Goal: Task Accomplishment & Management: Use online tool/utility

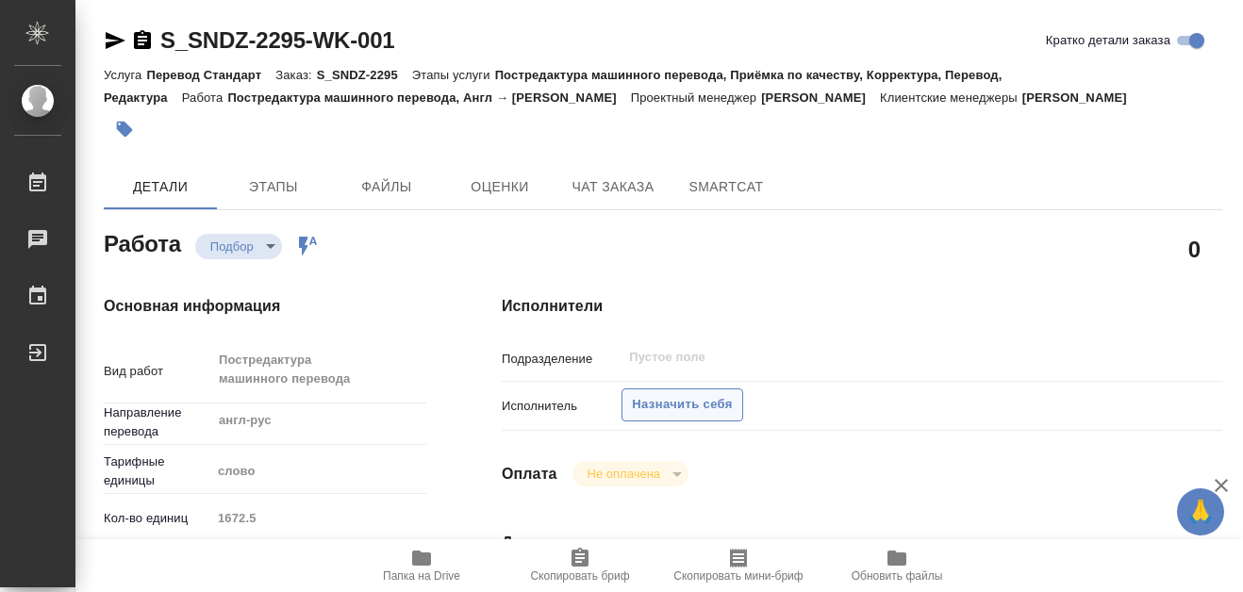
type textarea "x"
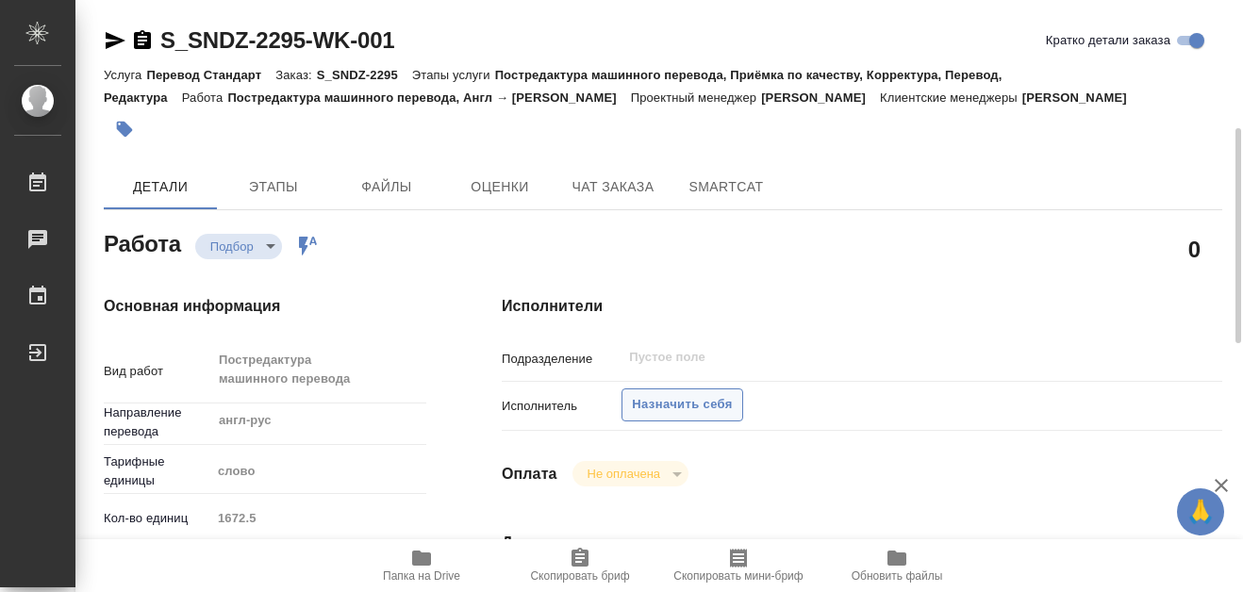
type textarea "x"
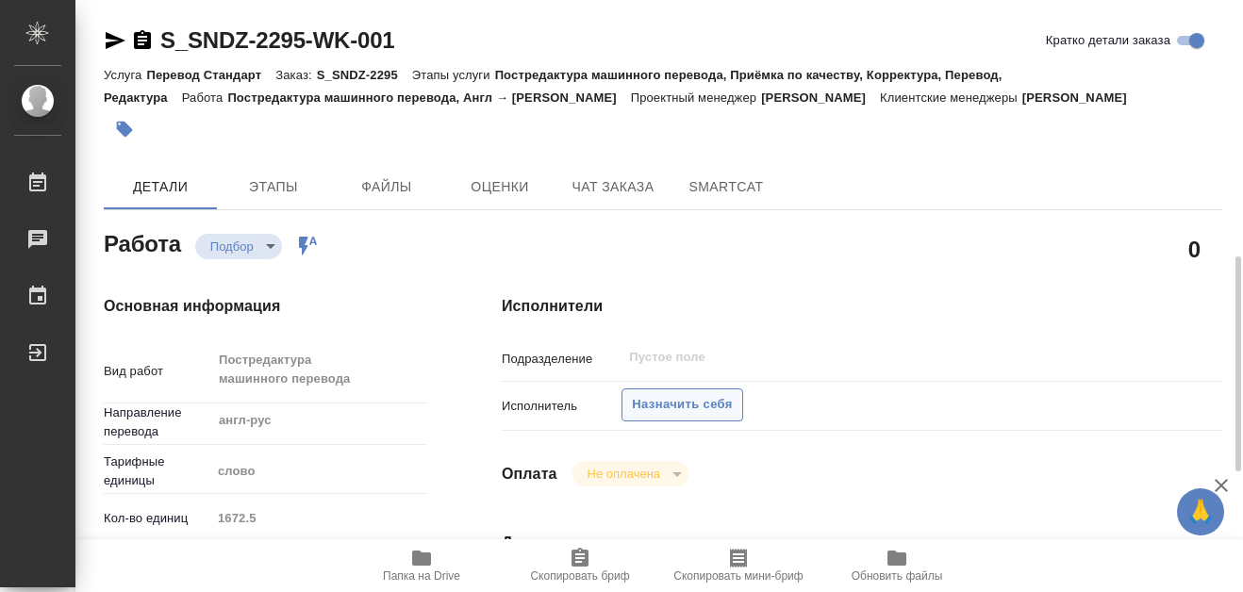
scroll to position [189, 0]
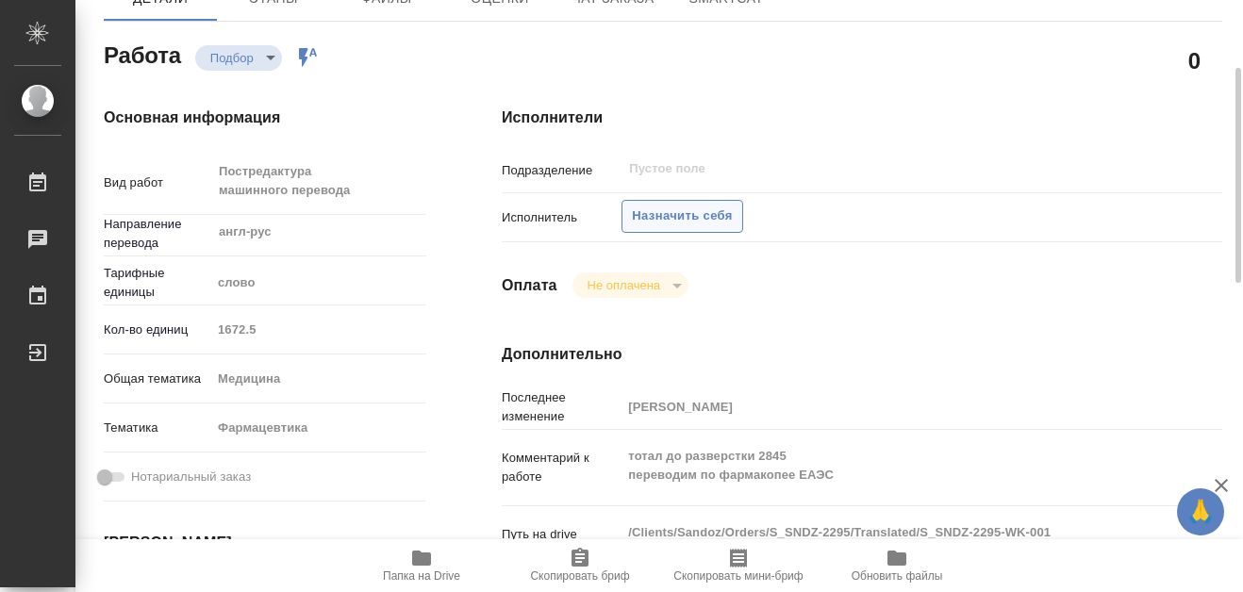
type textarea "x"
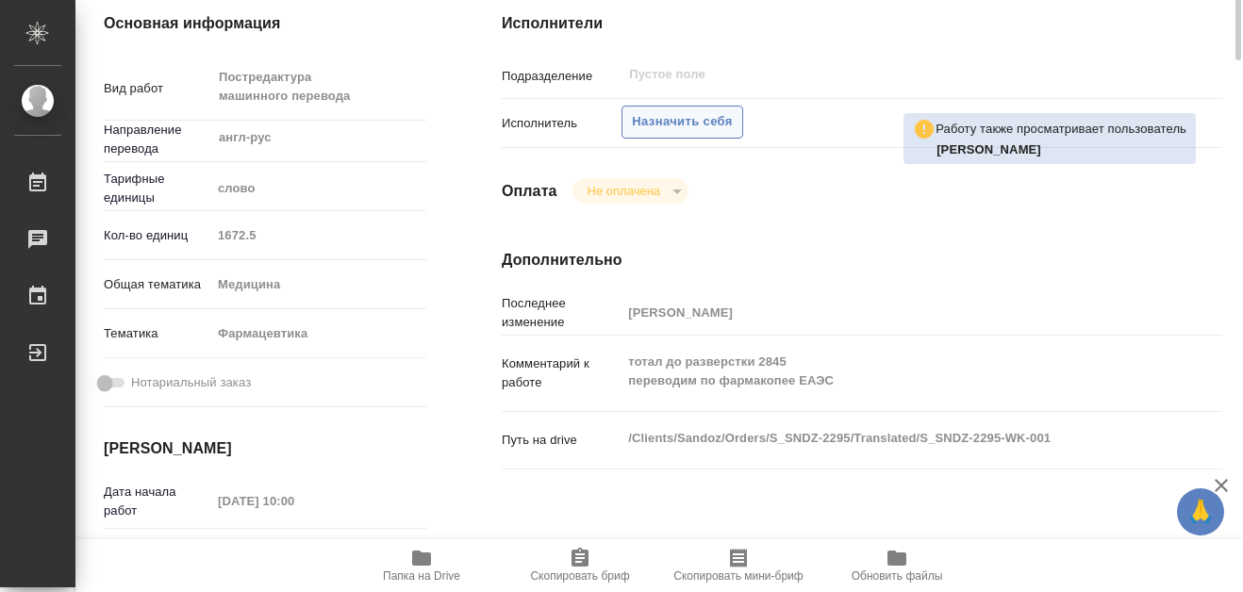
scroll to position [94, 0]
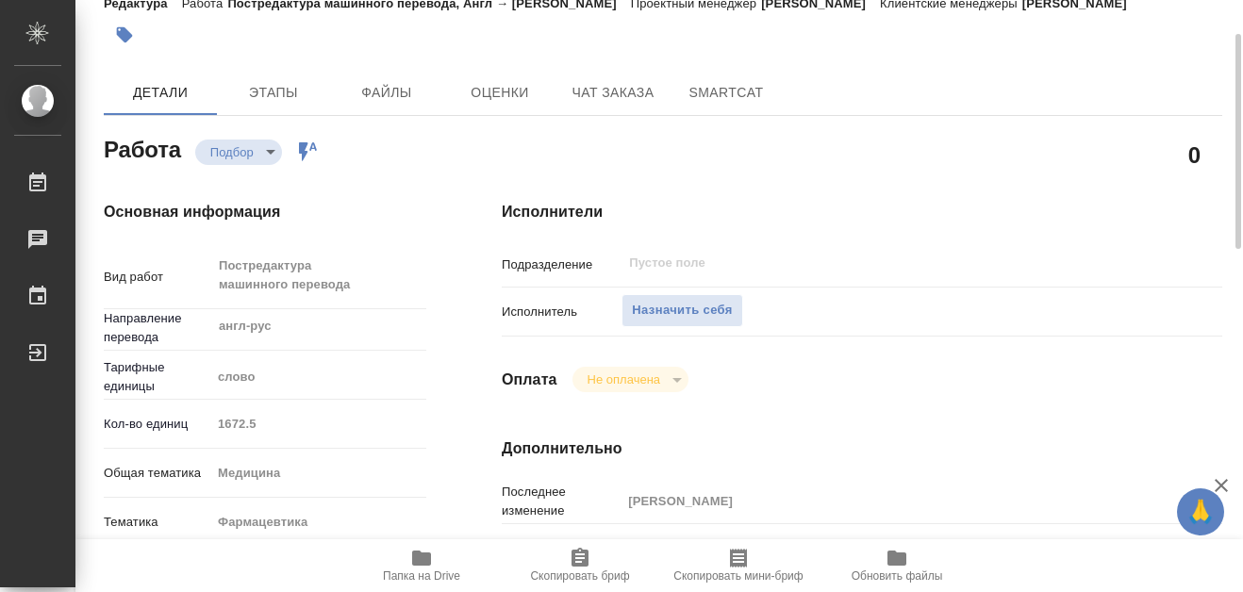
click at [428, 562] on icon "button" at bounding box center [421, 558] width 19 height 15
